Goal: Task Accomplishment & Management: Manage account settings

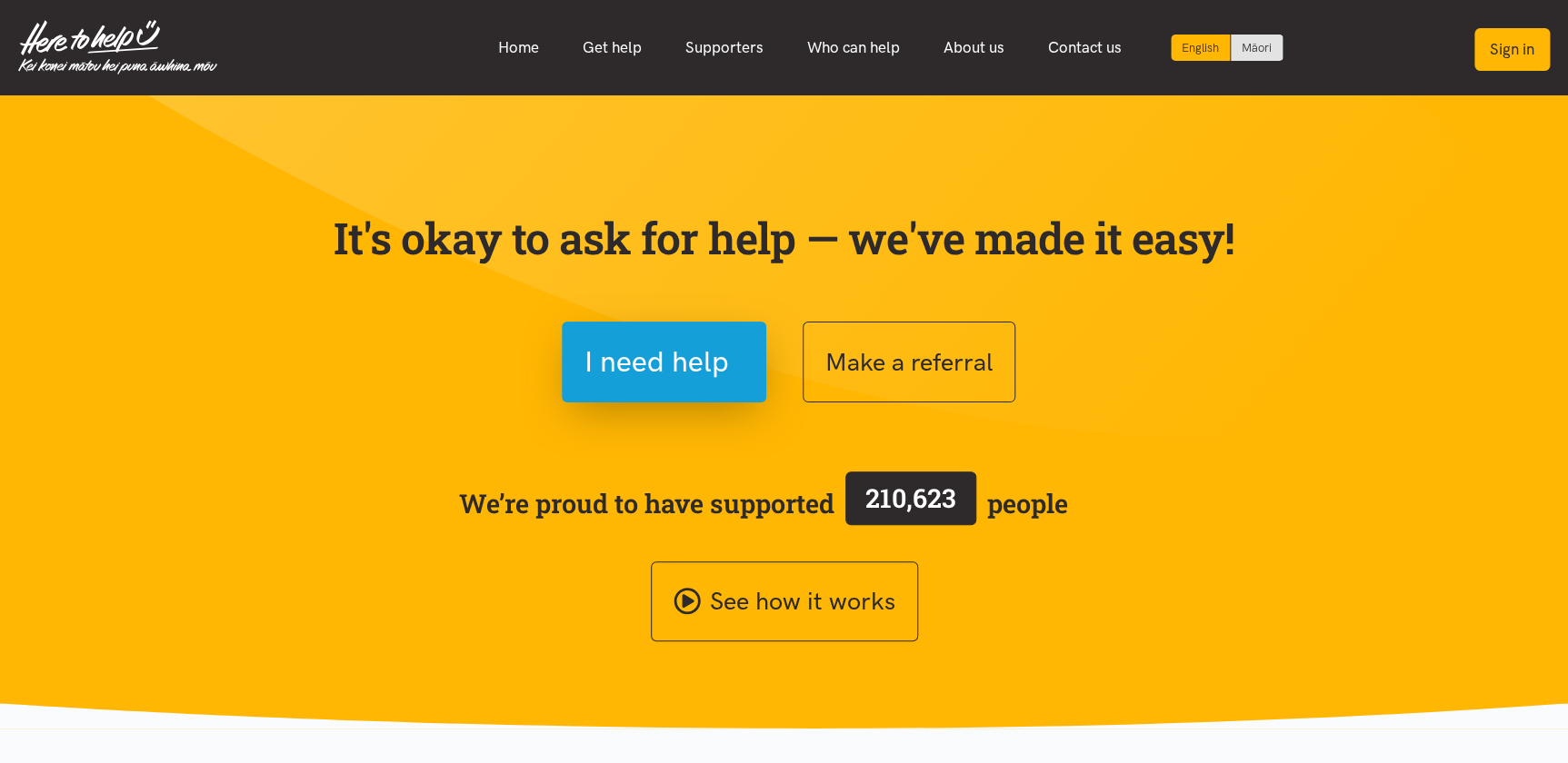
click at [1507, 54] on button "Sign in" at bounding box center [1511, 49] width 75 height 42
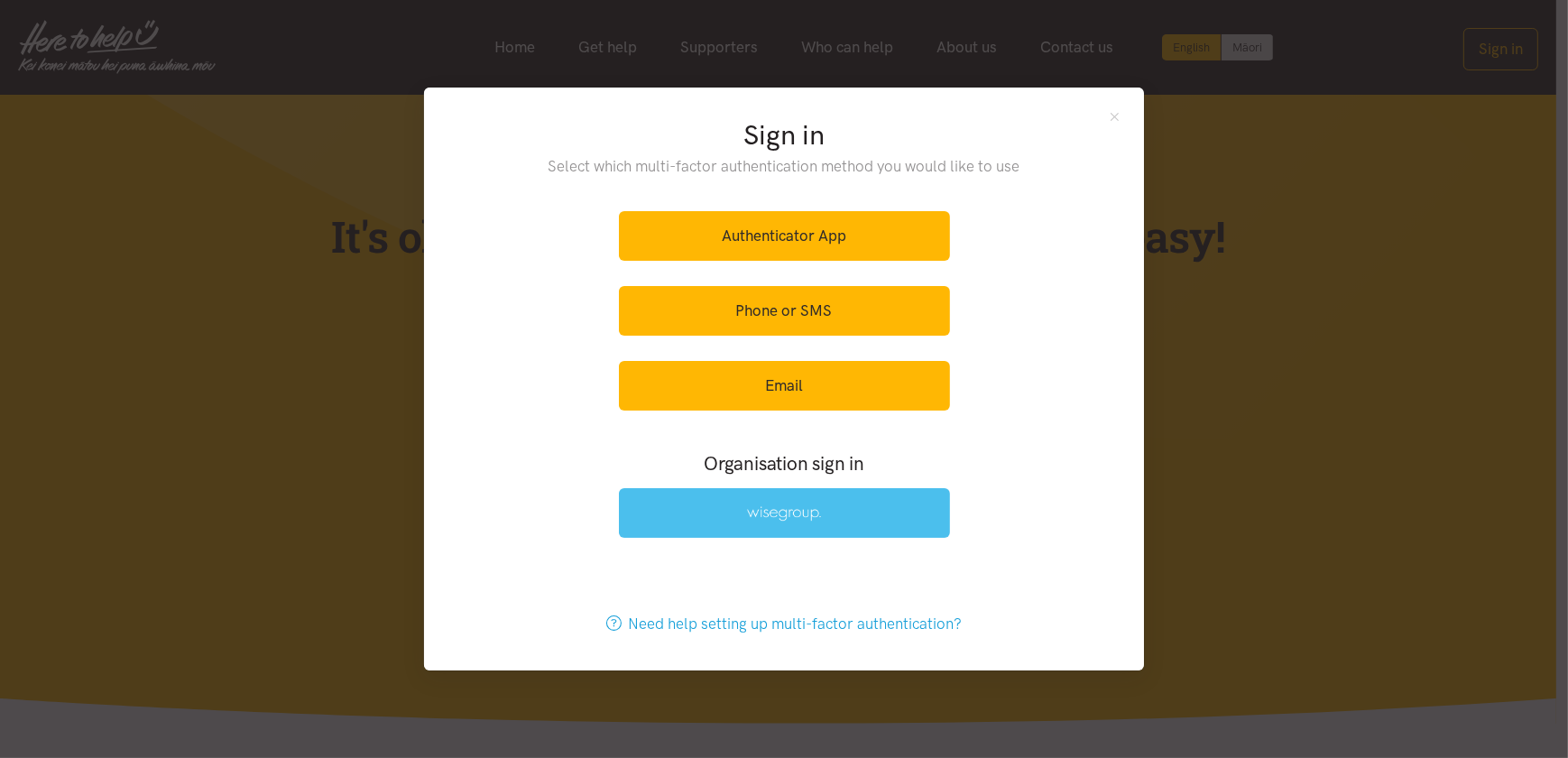
click at [777, 519] on img at bounding box center [784, 514] width 74 height 15
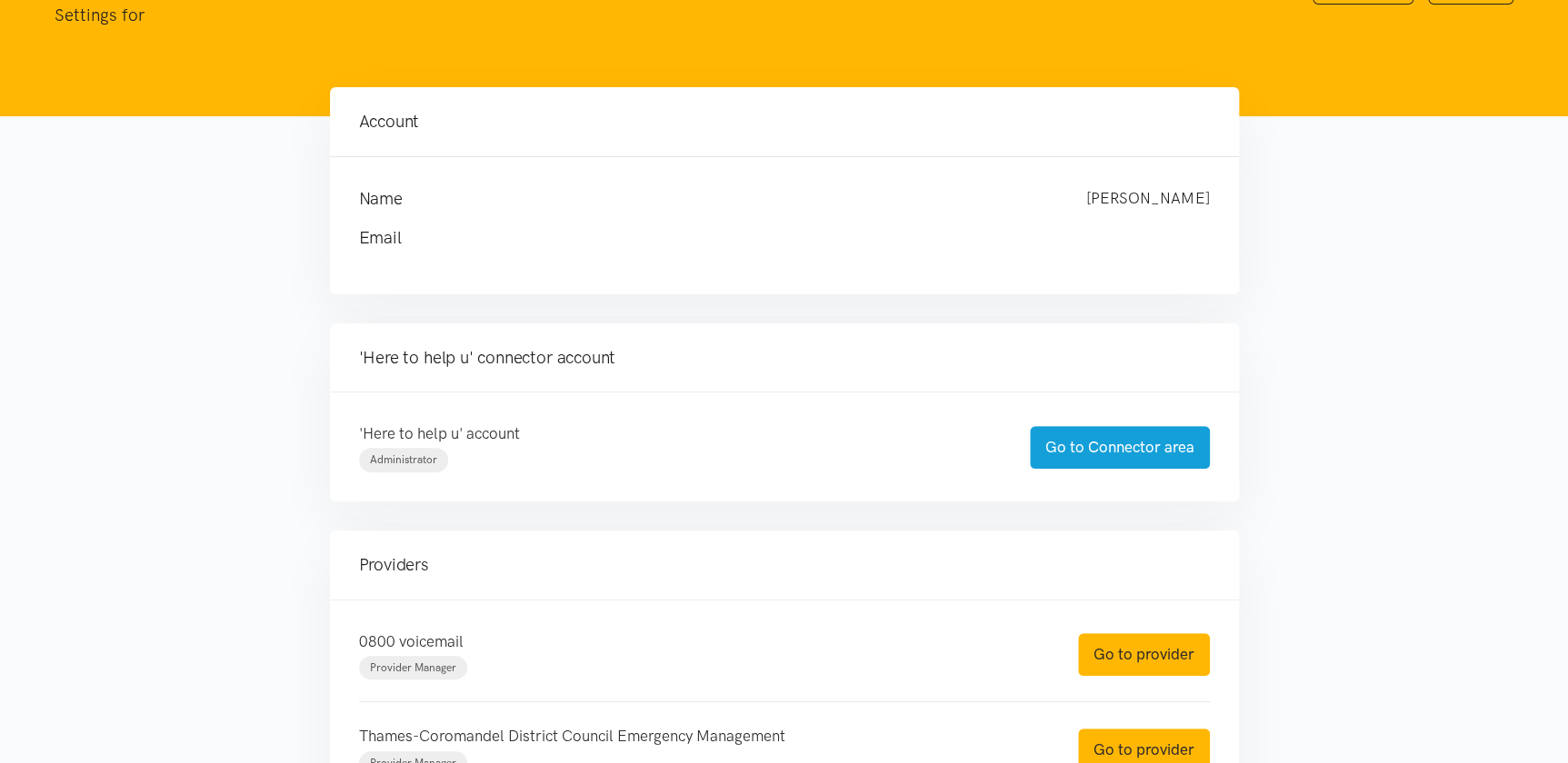
scroll to position [122, 0]
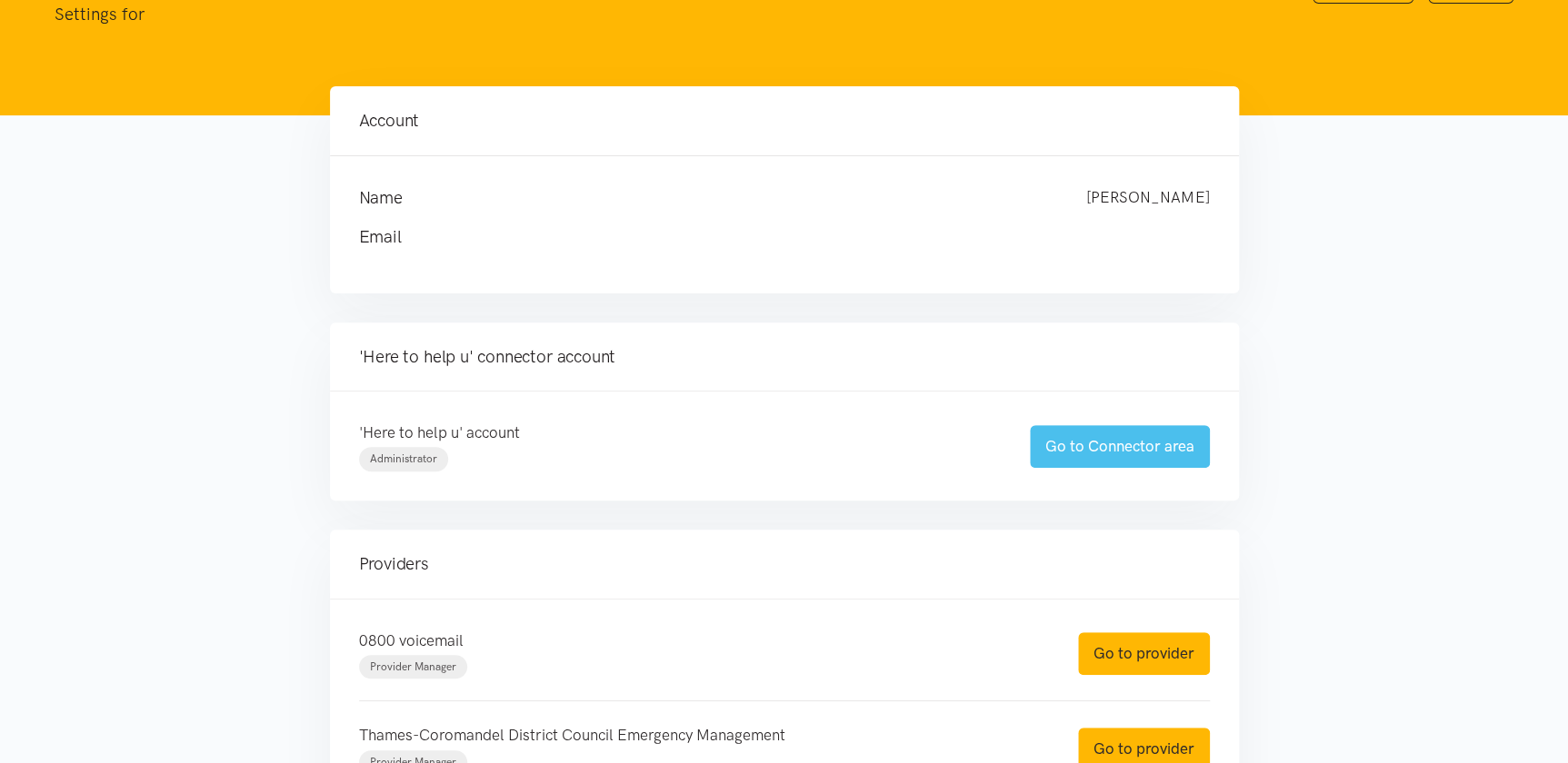
click at [1123, 451] on link "Go to Connector area" at bounding box center [1119, 446] width 180 height 42
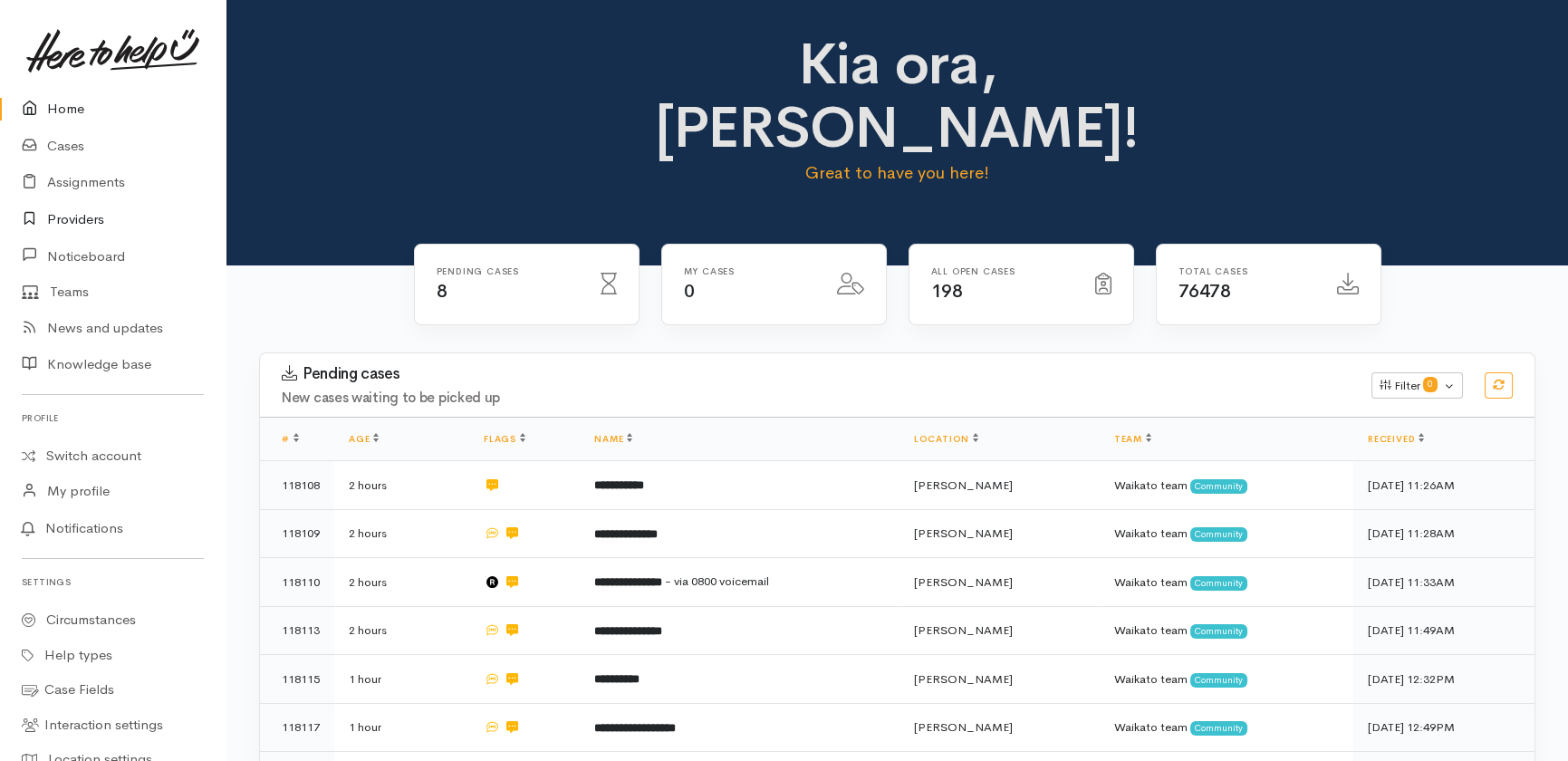
click at [86, 225] on link "Providers" at bounding box center [113, 220] width 225 height 38
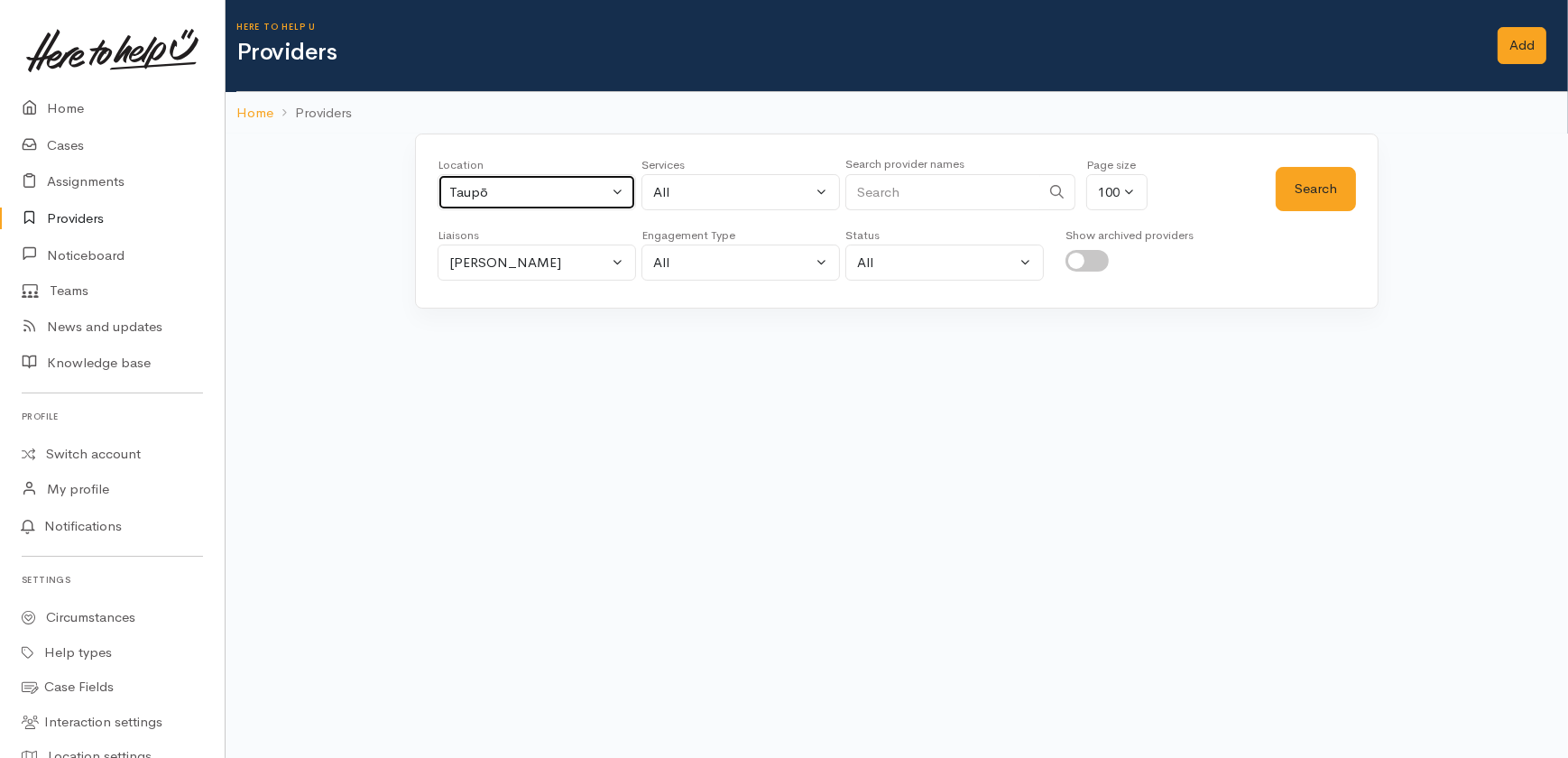
click at [554, 203] on button "Taupō" at bounding box center [537, 193] width 198 height 37
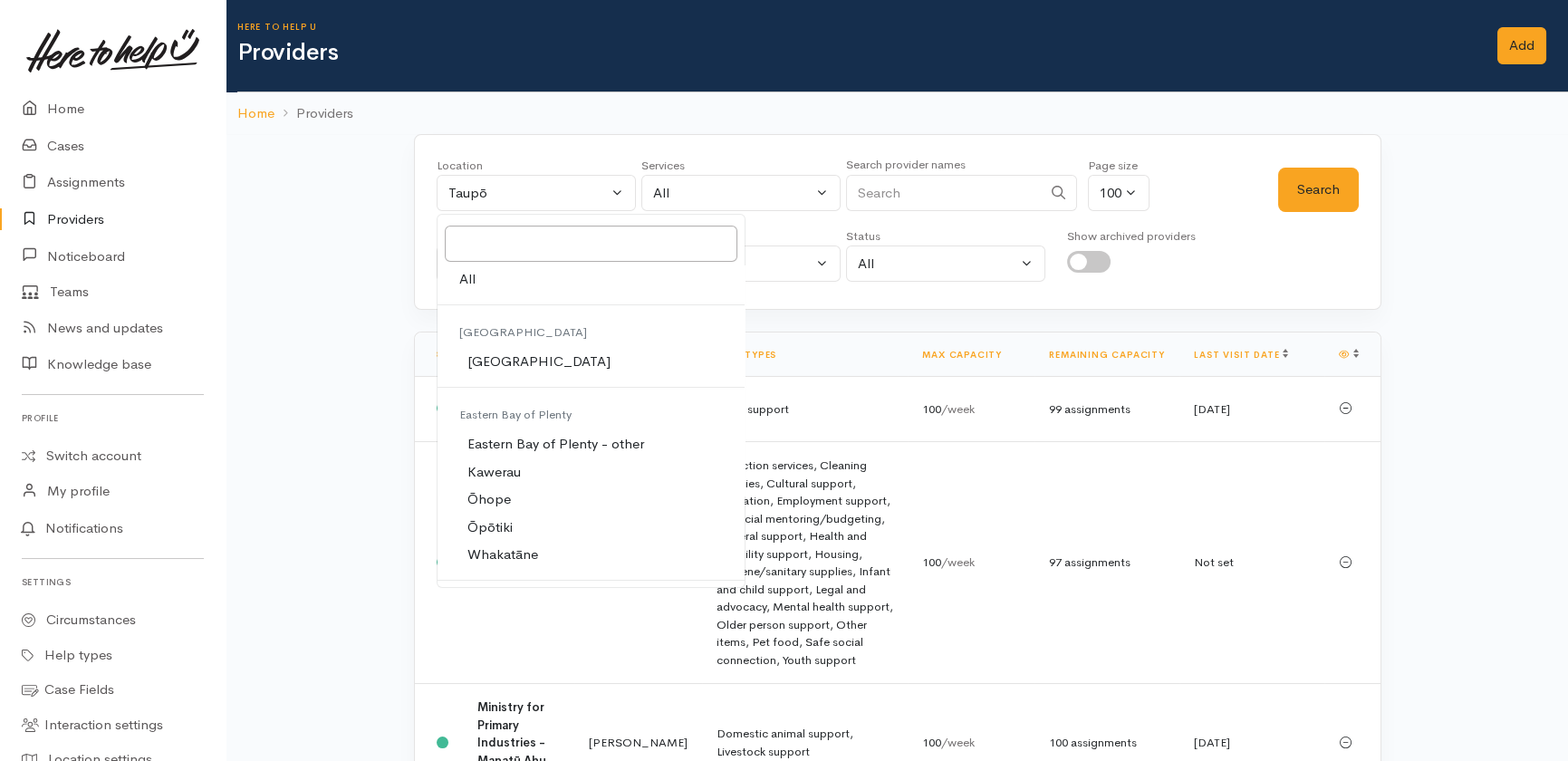
click at [940, 193] on input "Search" at bounding box center [944, 194] width 195 height 38
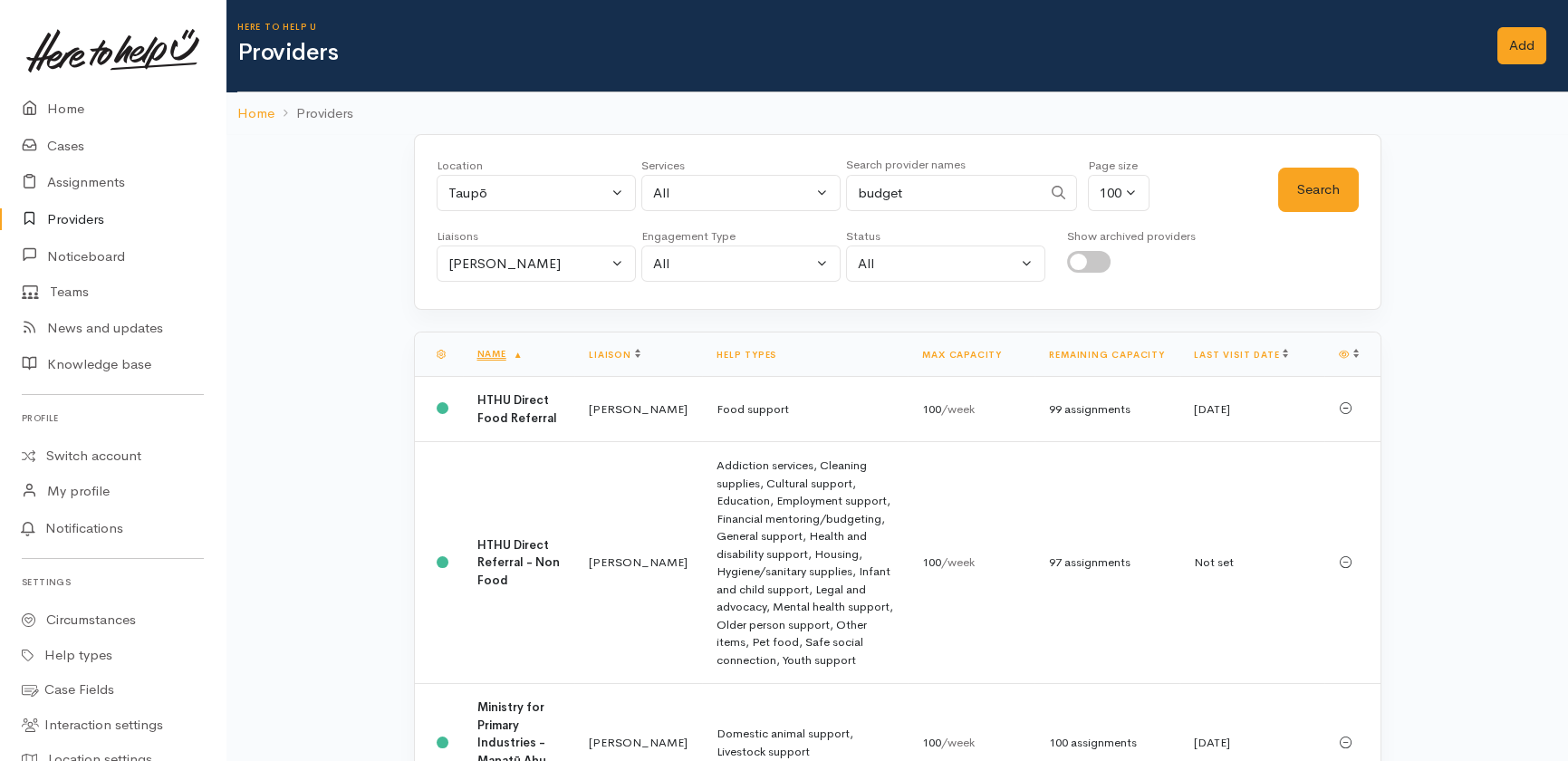
type input "budget"
click at [613, 261] on button "Heather Moore" at bounding box center [536, 264] width 199 height 38
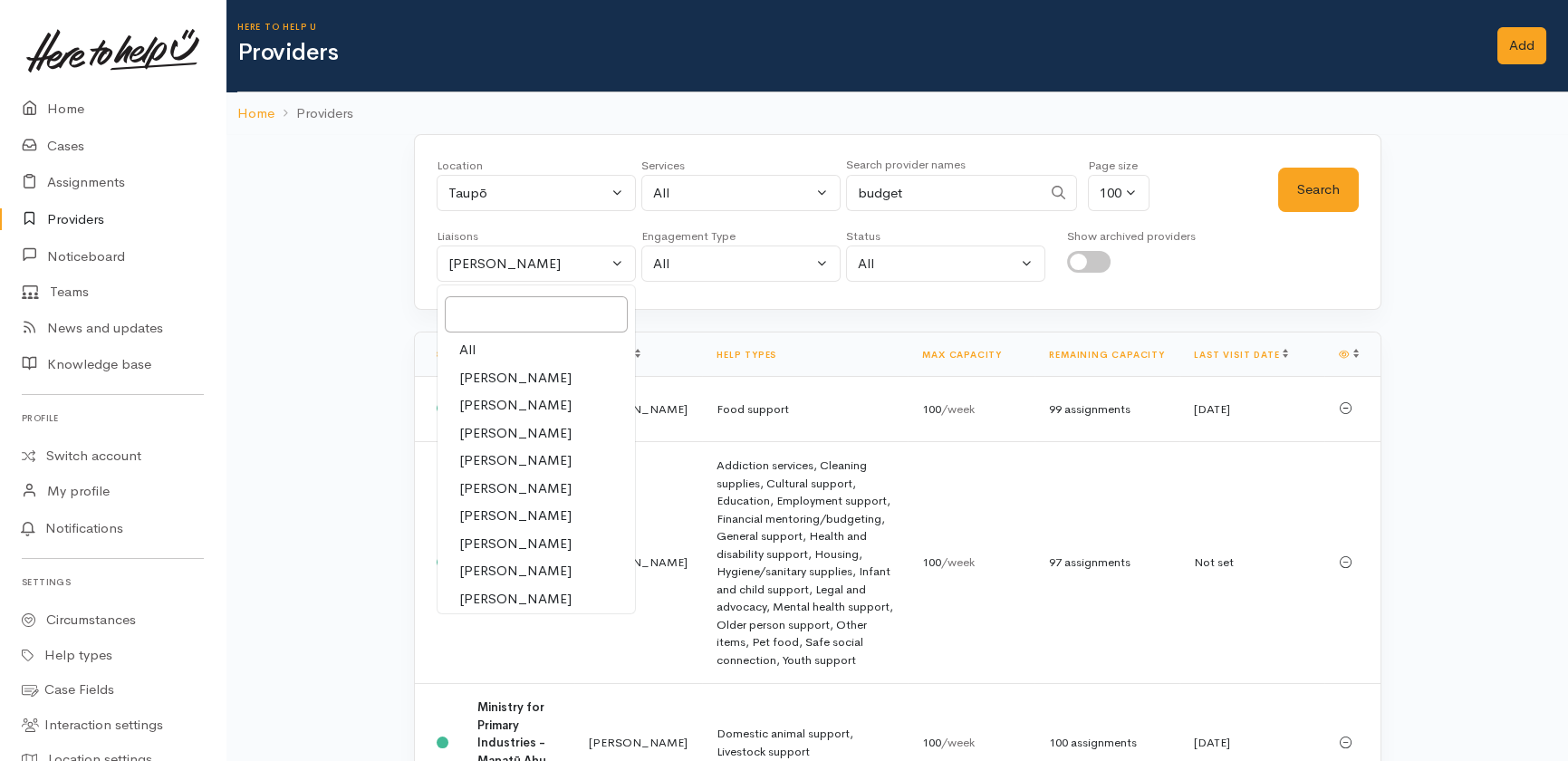
click at [472, 347] on span "All" at bounding box center [467, 350] width 16 height 21
select select "null"
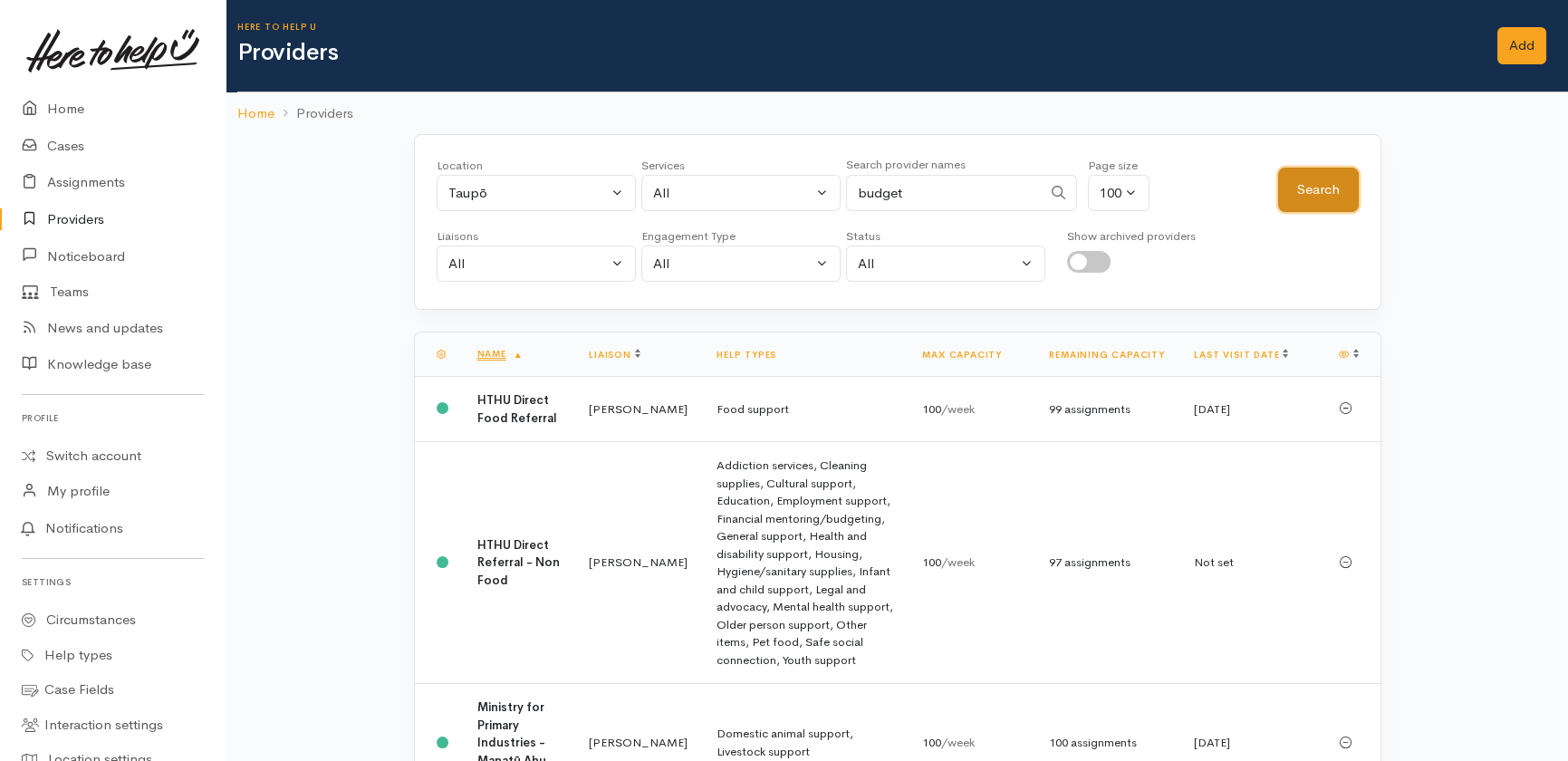
click at [1314, 181] on button "Search" at bounding box center [1318, 189] width 81 height 44
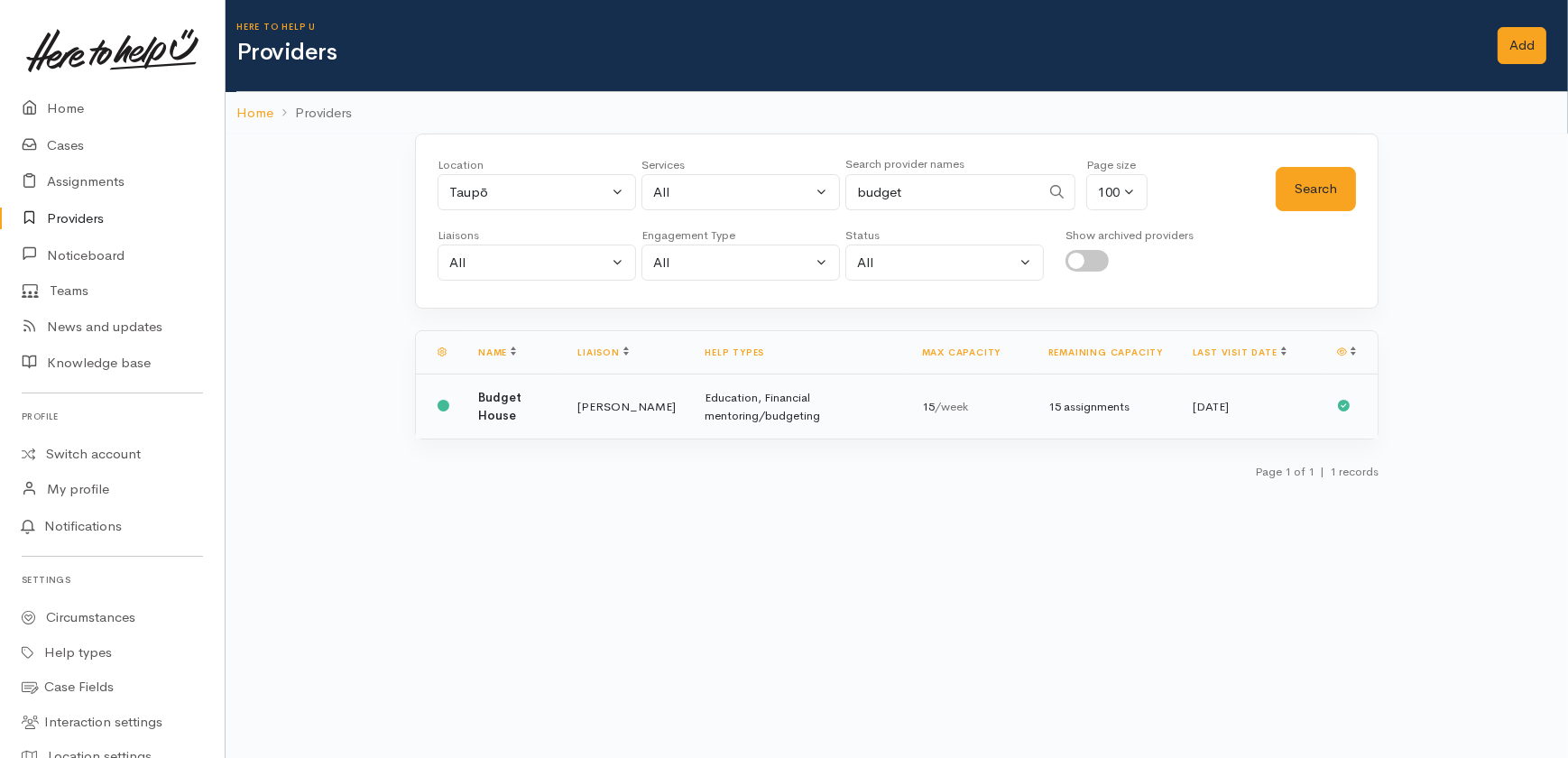
click at [485, 401] on b "Budget House" at bounding box center [500, 407] width 43 height 34
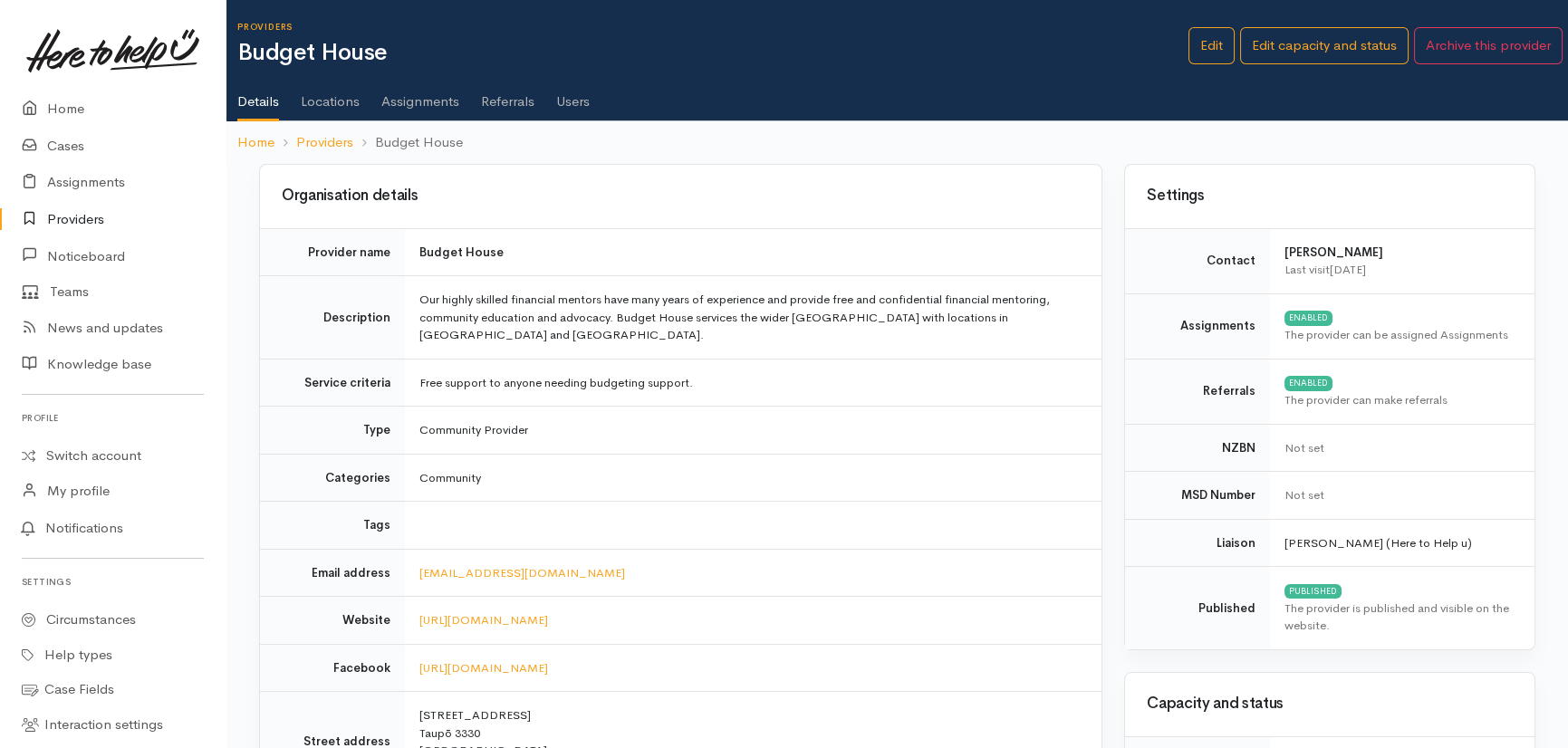
click at [573, 102] on link "Users" at bounding box center [573, 95] width 34 height 51
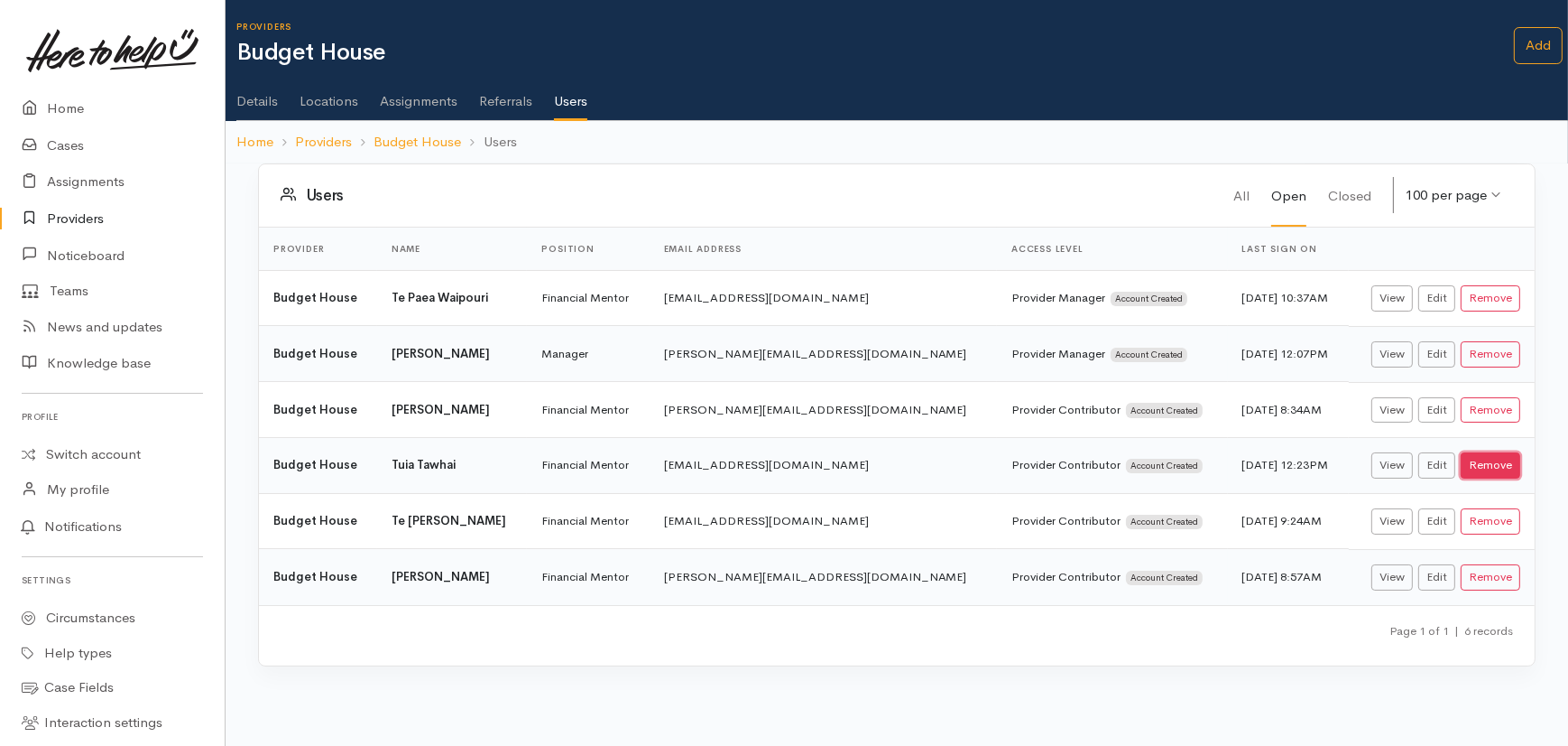
click at [1493, 462] on button "Remove" at bounding box center [1491, 465] width 60 height 26
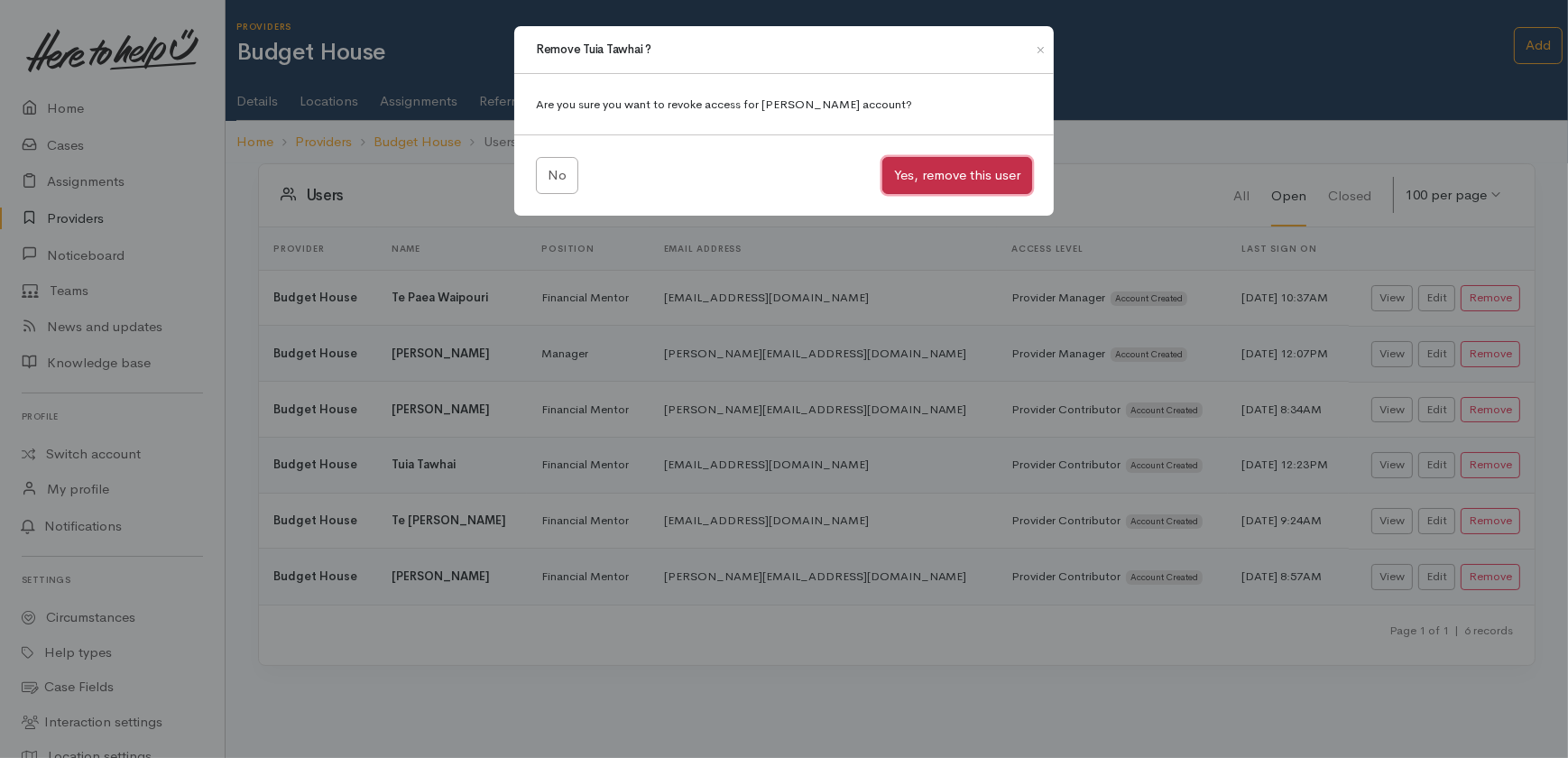
click at [962, 175] on button "Yes, remove this user" at bounding box center [957, 176] width 150 height 37
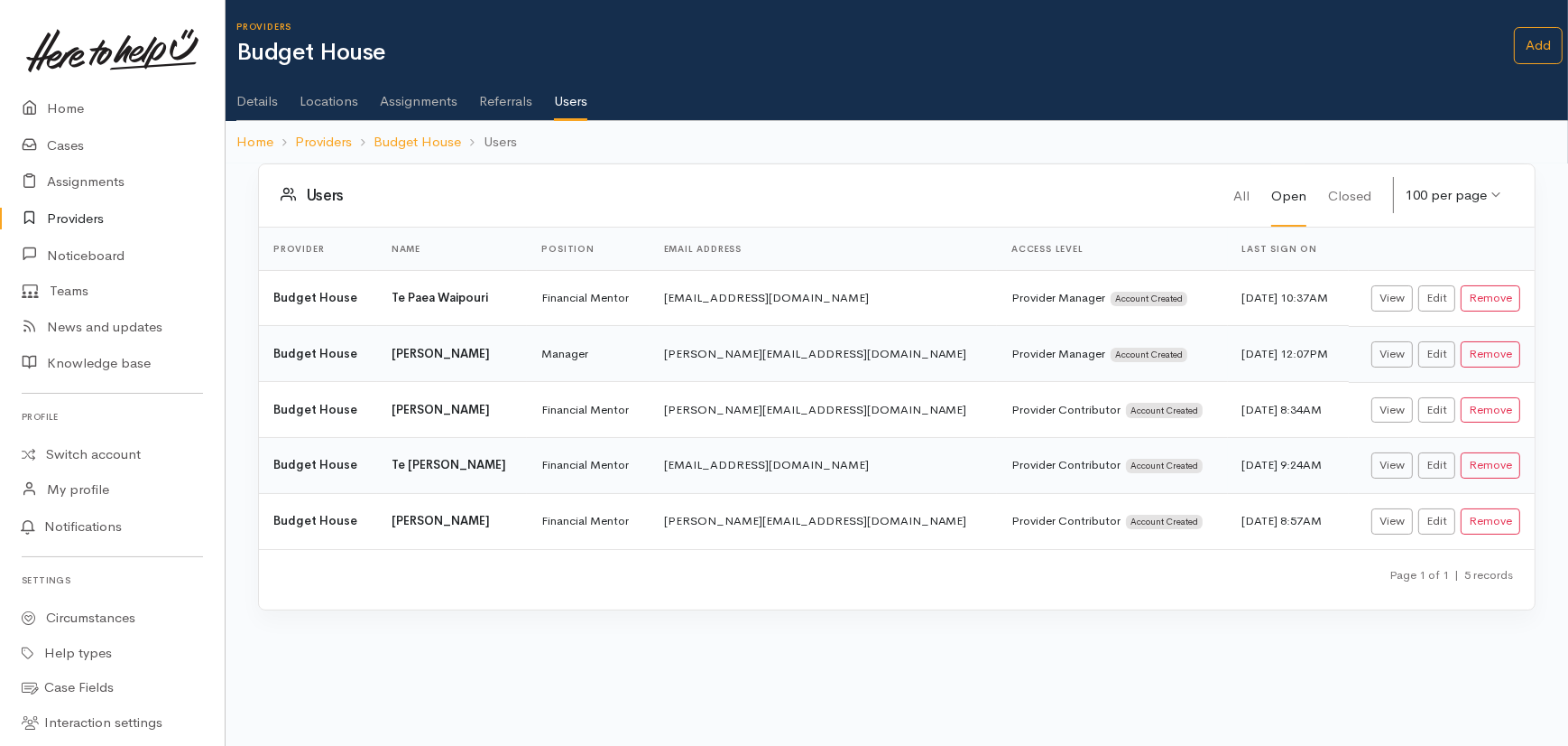
click at [258, 95] on link "Details" at bounding box center [257, 95] width 41 height 51
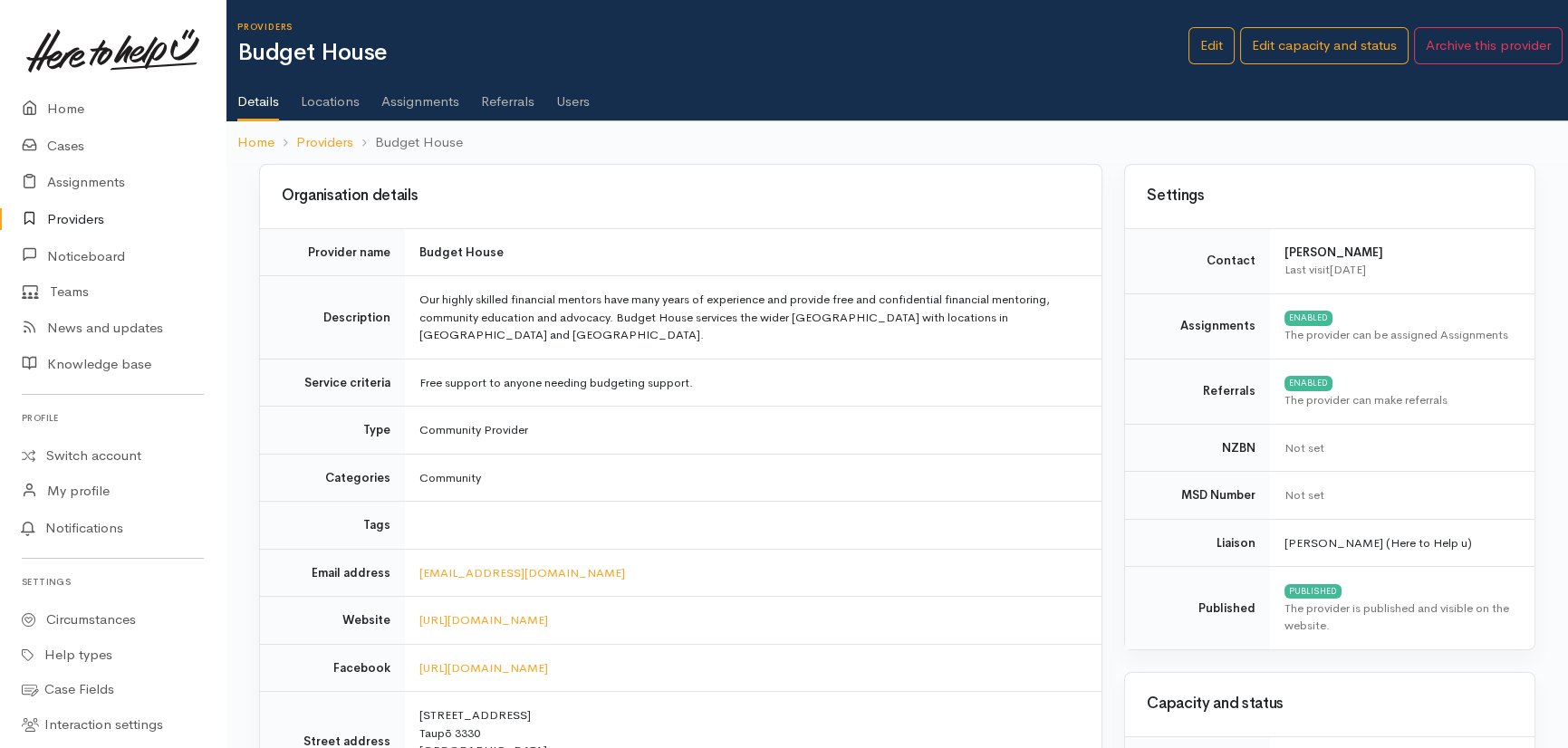
scroll to position [0, 10]
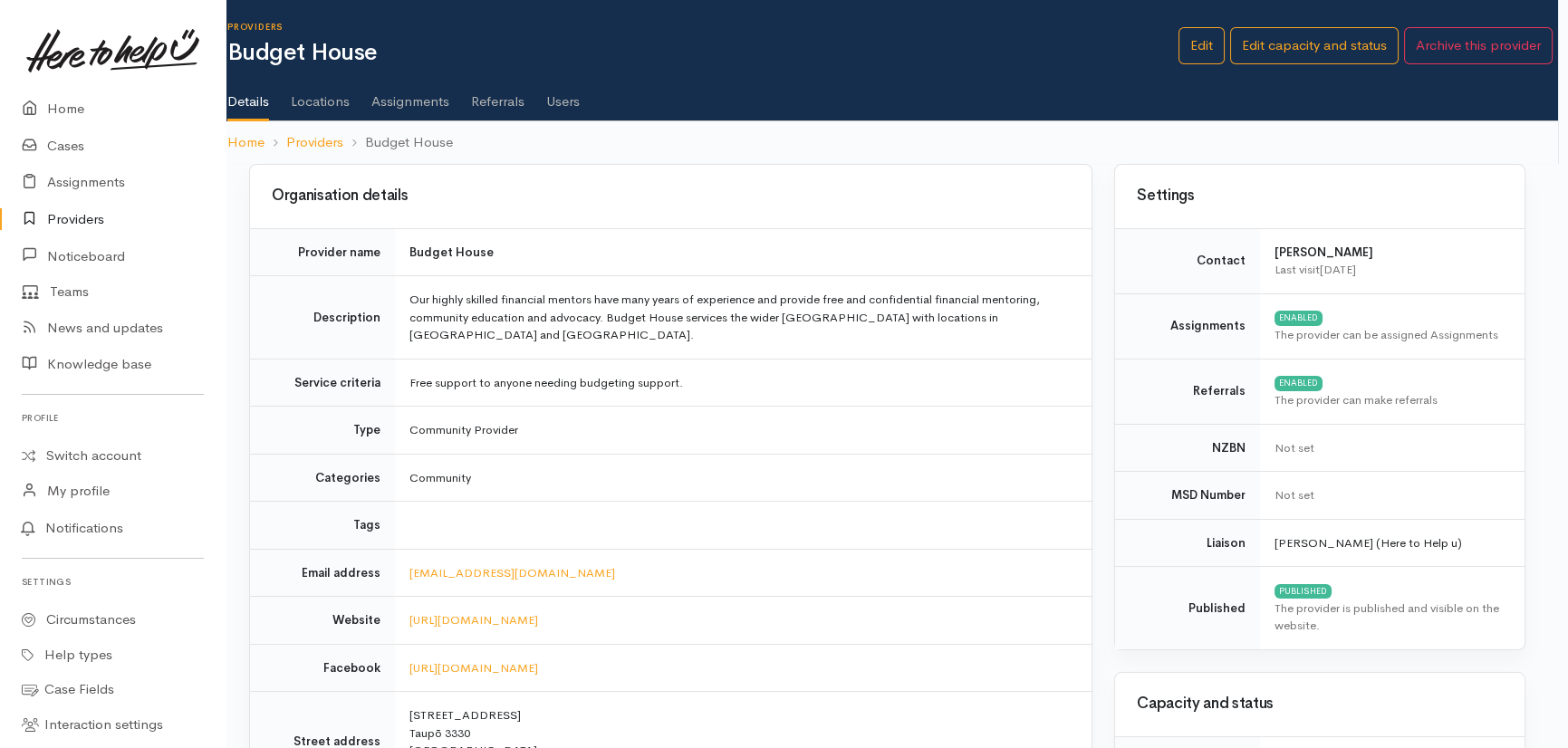
click at [63, 220] on link "Providers" at bounding box center [113, 220] width 225 height 38
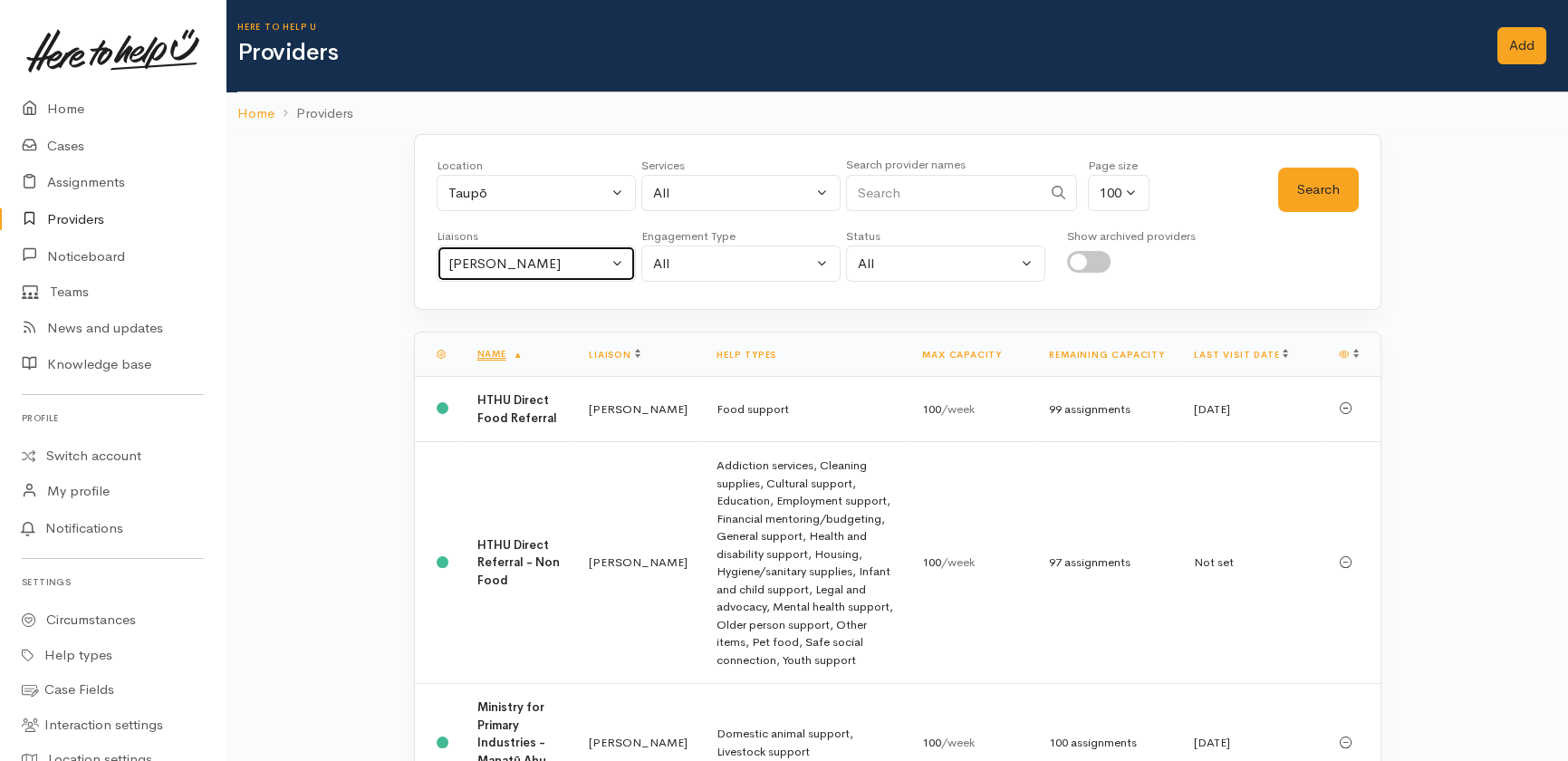
click at [589, 263] on div "[PERSON_NAME]" at bounding box center [528, 264] width 160 height 21
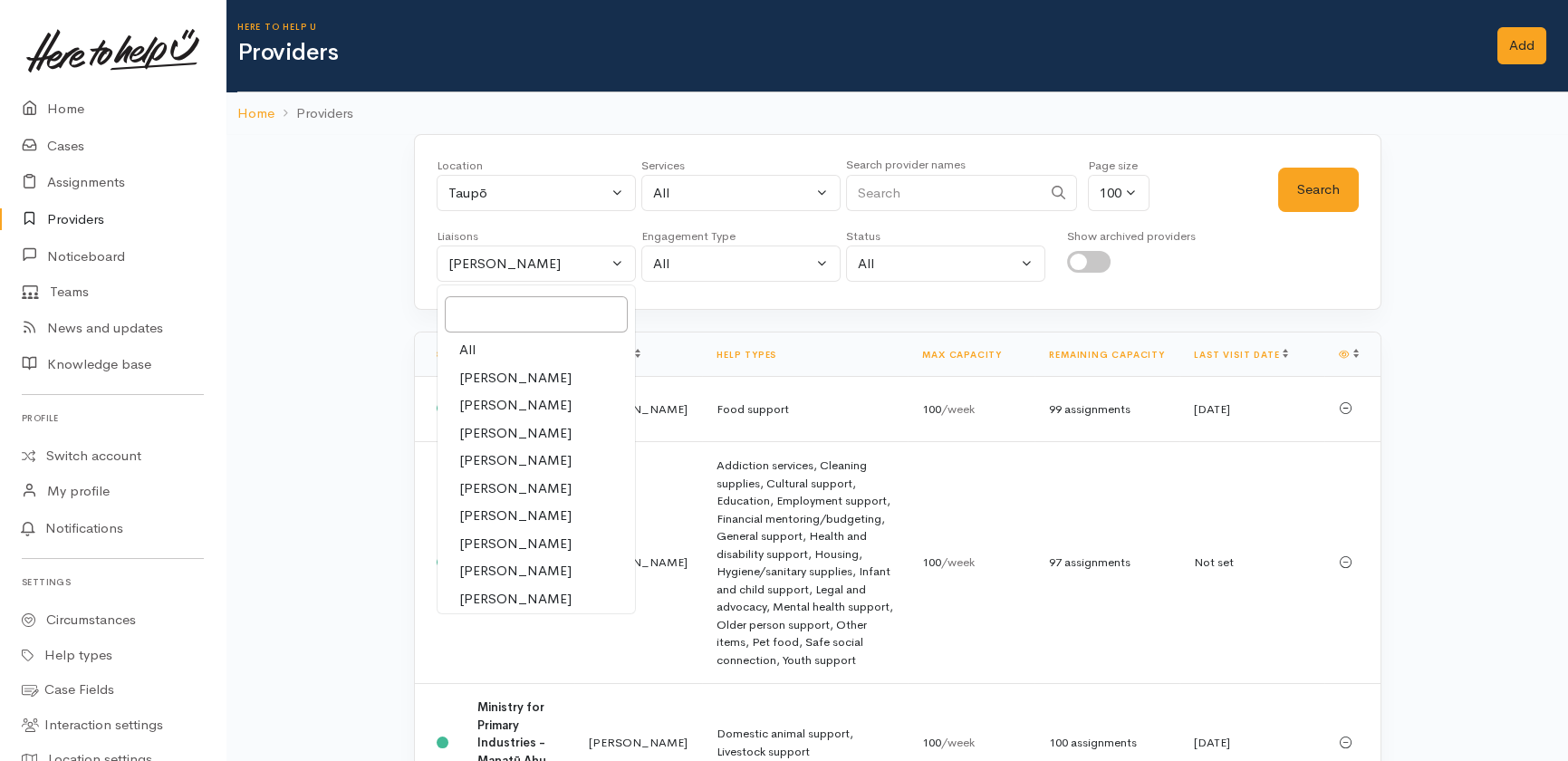
click at [465, 347] on span "All" at bounding box center [467, 350] width 16 height 21
select select "null"
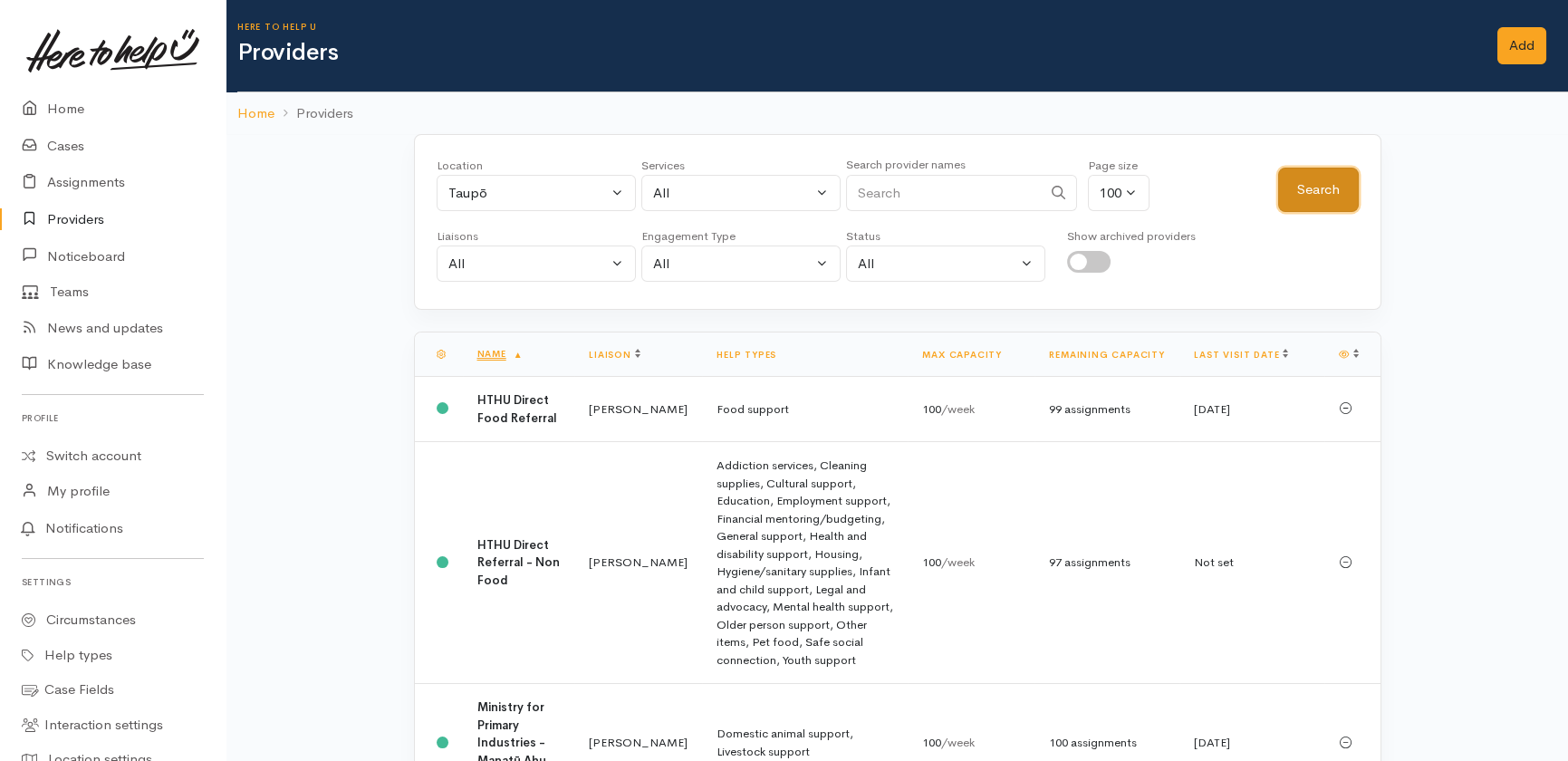
click at [1320, 178] on button "Search" at bounding box center [1318, 189] width 81 height 44
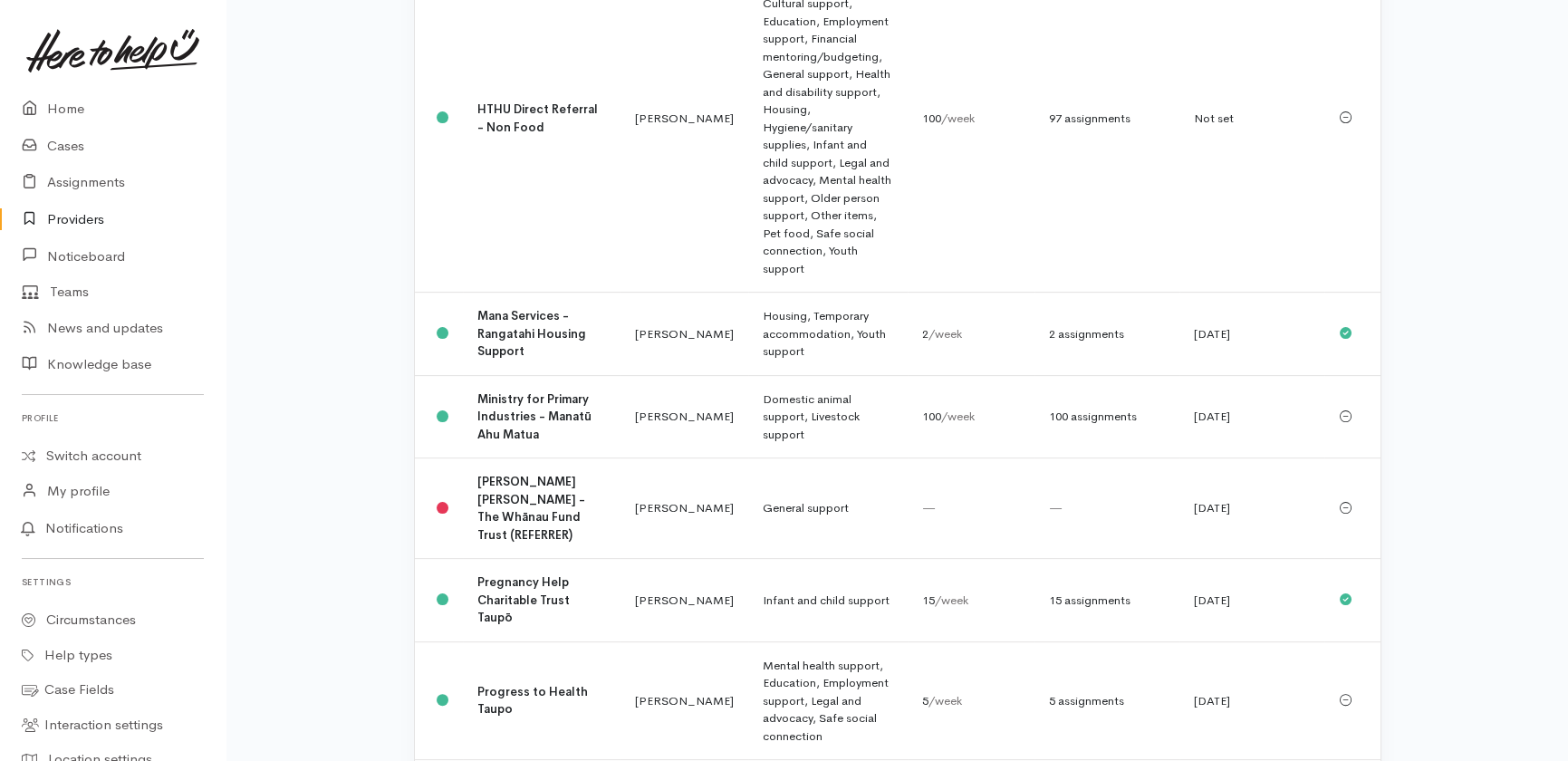
scroll to position [1495, 0]
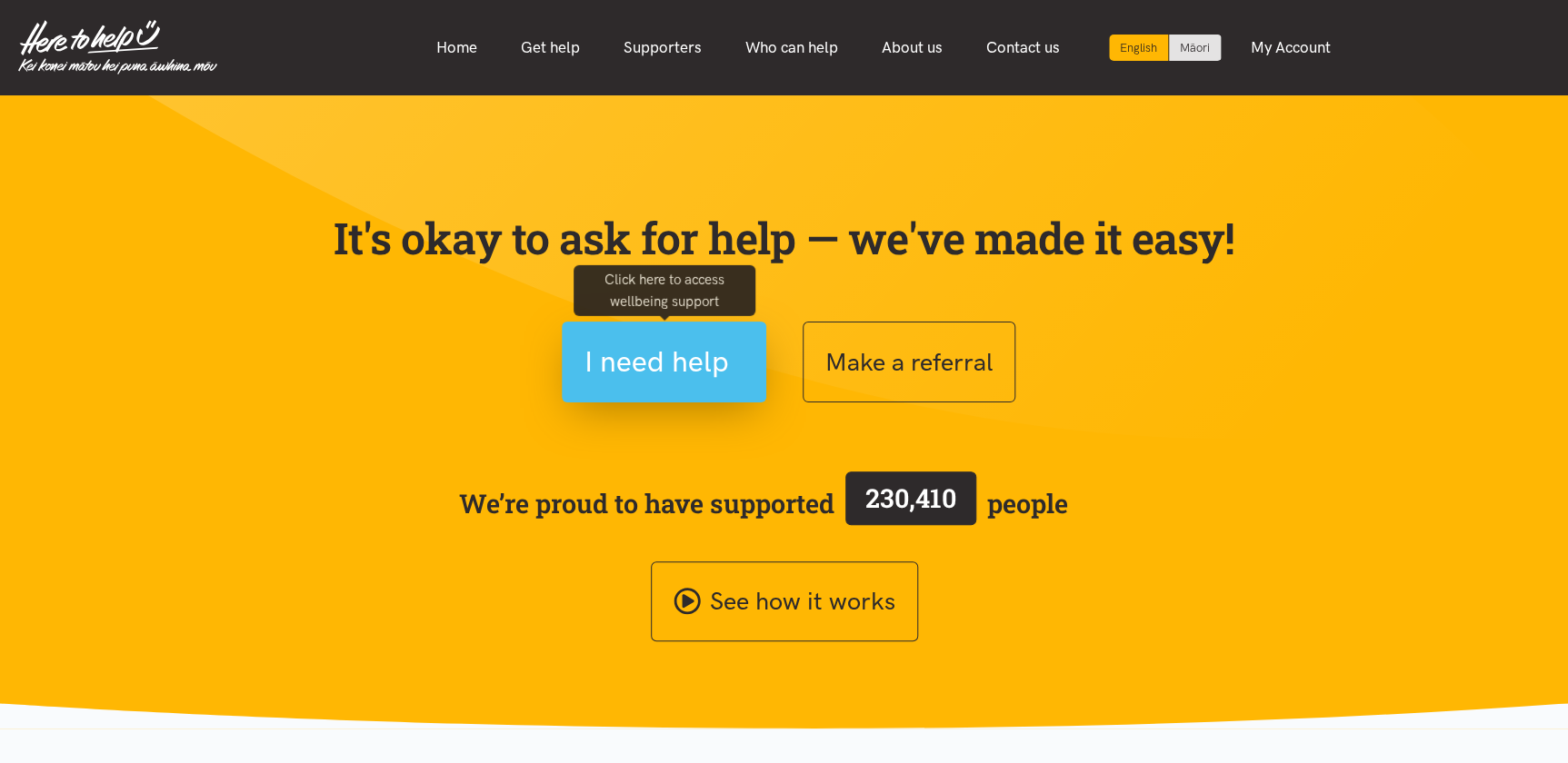
click at [658, 358] on span "I need help" at bounding box center [656, 362] width 144 height 46
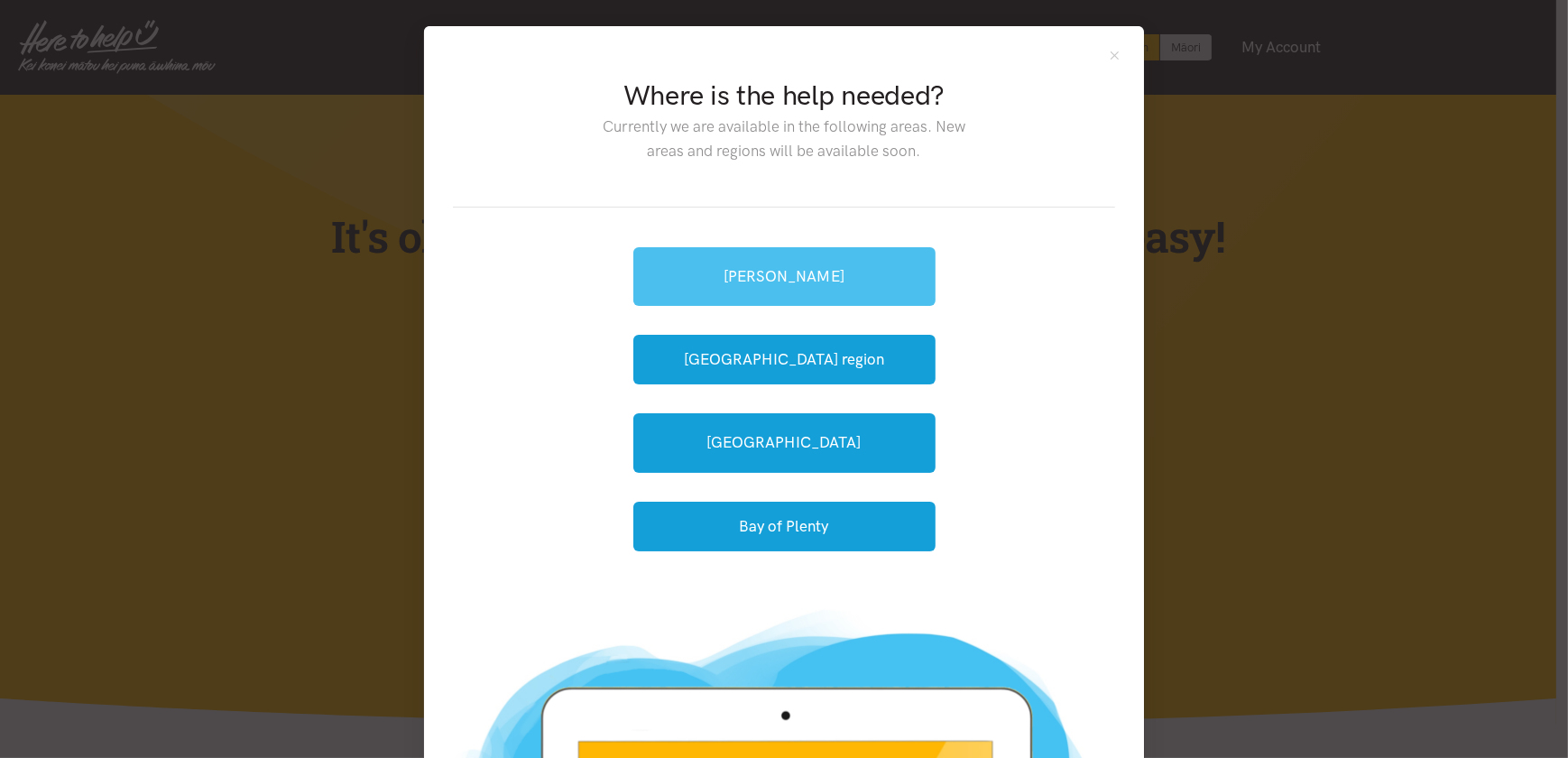
click at [777, 265] on link "[PERSON_NAME]" at bounding box center [784, 276] width 302 height 59
